Goal: Book appointment/travel/reservation

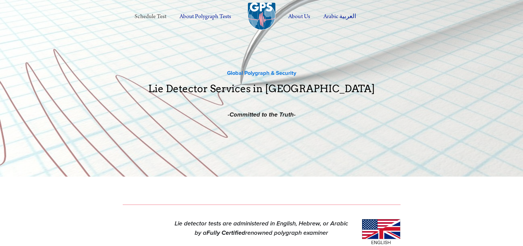
click at [158, 18] on link "Schedule Test" at bounding box center [150, 16] width 44 height 15
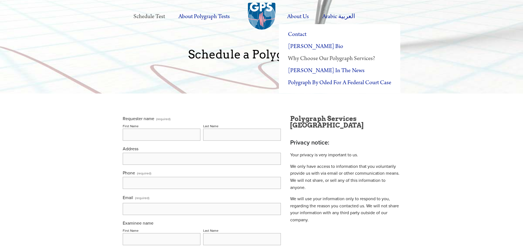
click at [300, 58] on link "Why Choose Our Polygraph Services?" at bounding box center [339, 59] width 121 height 12
